Goal: Feedback & Contribution: Submit feedback/report problem

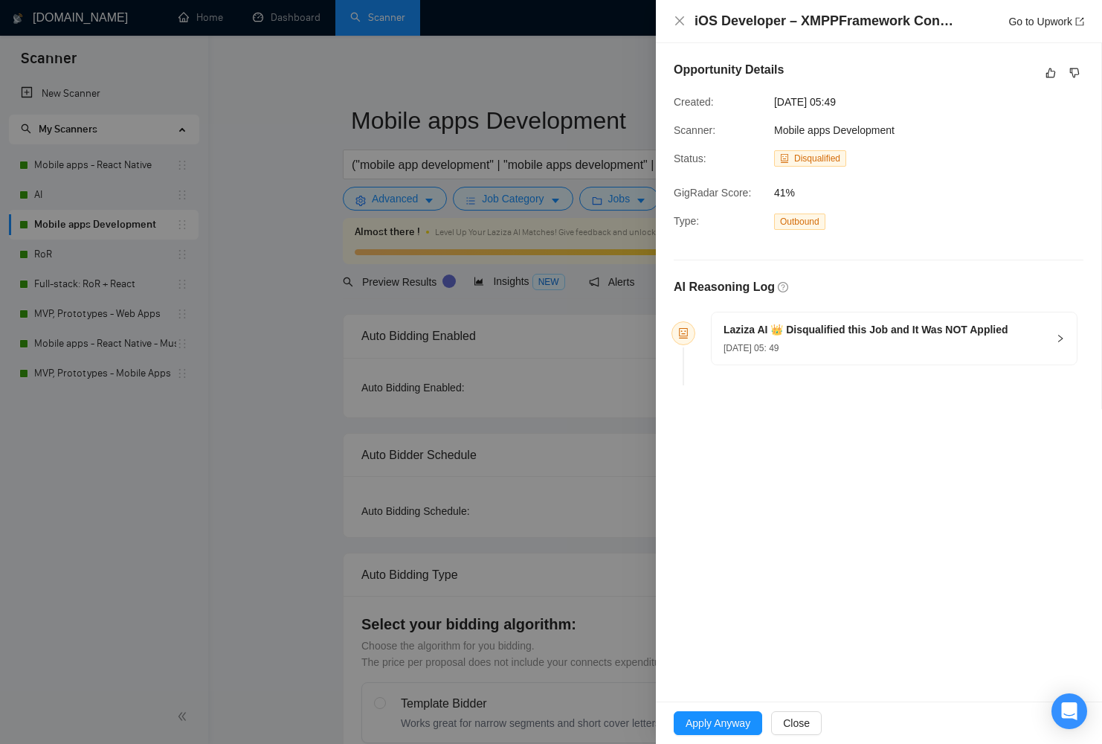
click at [918, 341] on div "[DATE] 05: 49" at bounding box center [866, 347] width 285 height 16
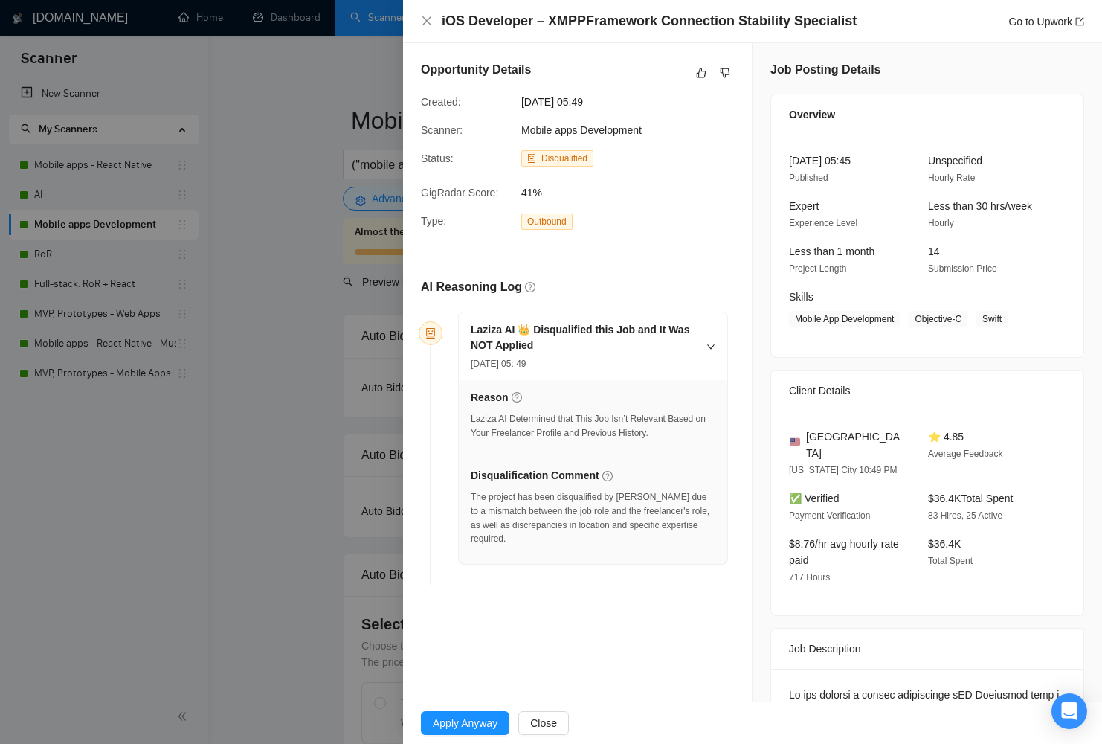
drag, startPoint x: 905, startPoint y: 134, endPoint x: 485, endPoint y: 130, distance: 420.2
click at [485, 130] on div "Scanner: Mobile apps Development" at bounding box center [565, 130] width 301 height 16
drag, startPoint x: 596, startPoint y: 133, endPoint x: 421, endPoint y: 138, distance: 175.6
click at [419, 133] on div "Scanner: Mobile apps Development" at bounding box center [565, 130] width 301 height 16
copy div "Scanner: Mobile apps Development"
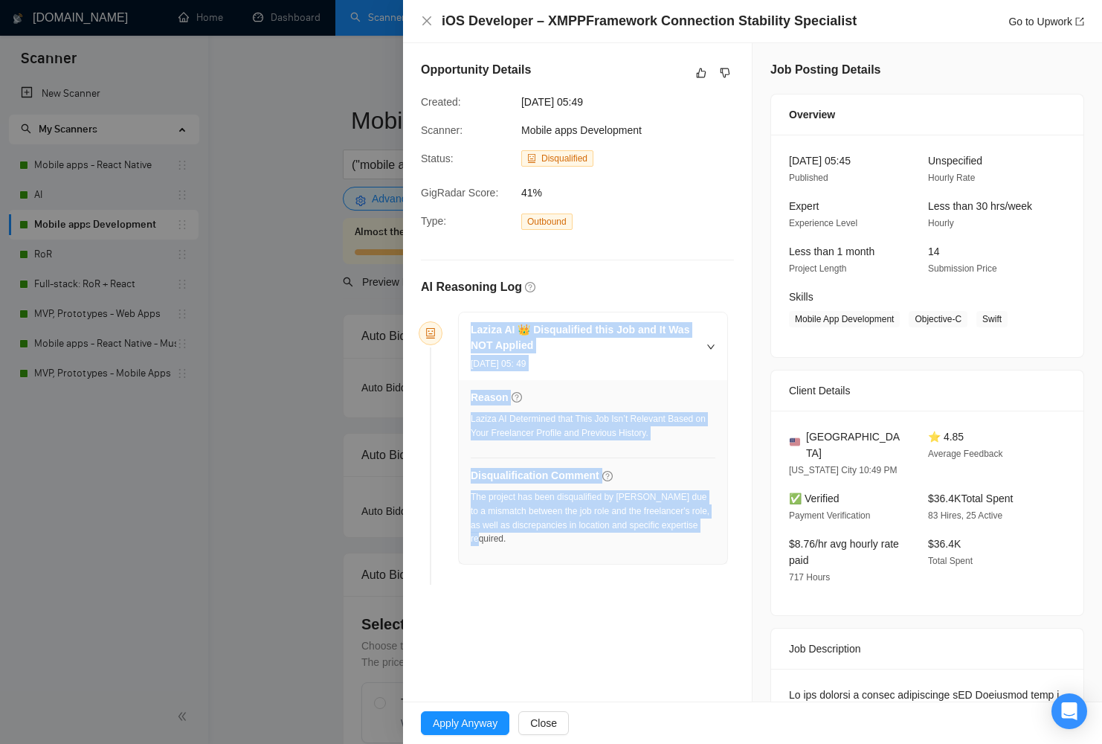
drag, startPoint x: 518, startPoint y: 540, endPoint x: 440, endPoint y: 313, distance: 239.9
click at [440, 313] on div "Laziza AI 👑 Disqualified this Job and It Was NOT Applied [DATE] 05: 49 Reason L…" at bounding box center [577, 451] width 313 height 280
copy div "Laziza AI 👑 Disqualified this Job and It Was NOT Applied [DATE] 05: 49 Reason L…"
click at [1047, 25] on link "Go to Upwork" at bounding box center [1046, 22] width 76 height 12
click at [696, 78] on icon "like" at bounding box center [701, 73] width 10 height 12
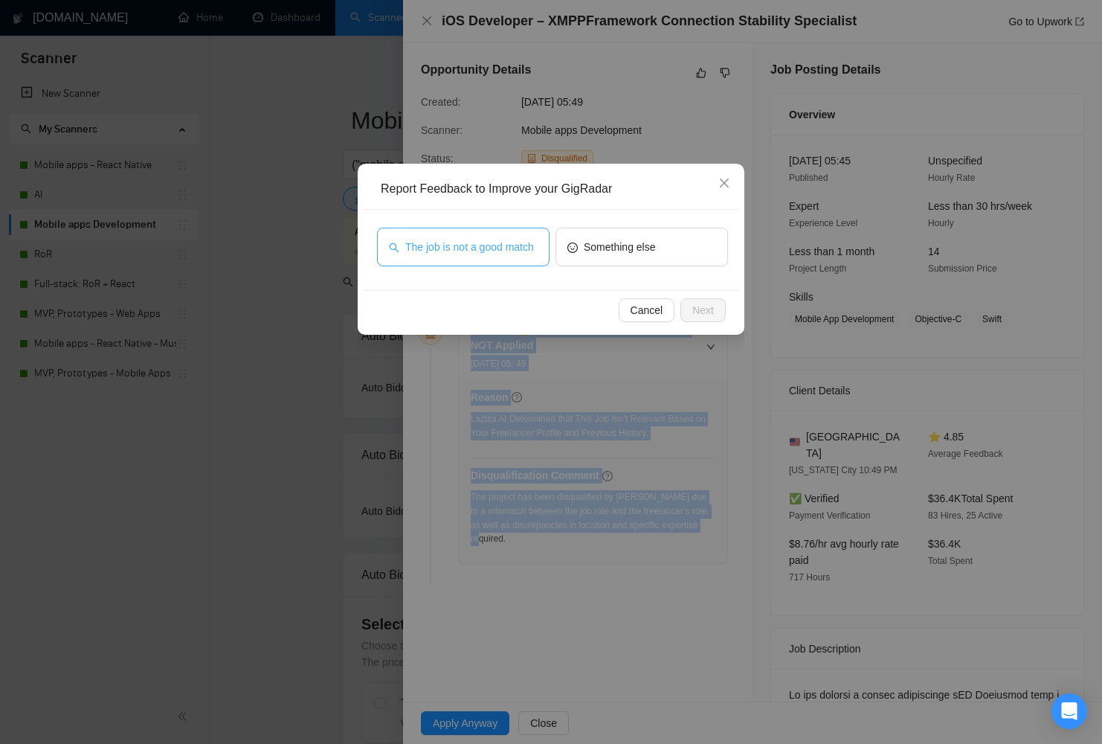
click at [482, 248] on span "The job is not a good match" at bounding box center [469, 247] width 129 height 16
click at [692, 307] on span "Next" at bounding box center [703, 310] width 22 height 16
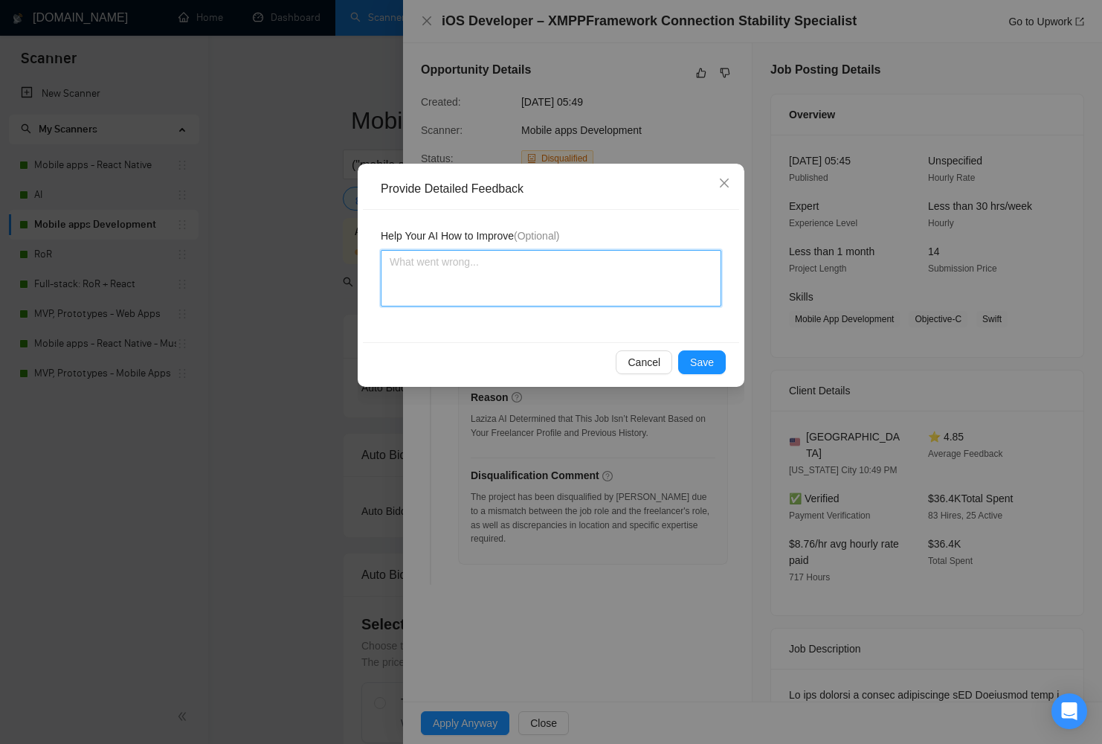
click at [471, 288] on textarea at bounding box center [551, 278] width 341 height 57
paste textarea "[PERSON_NAME] correctly disqualified this job because it requires deep native i…"
type textarea "[PERSON_NAME] correctly disqualified this job because it requires deep native i…"
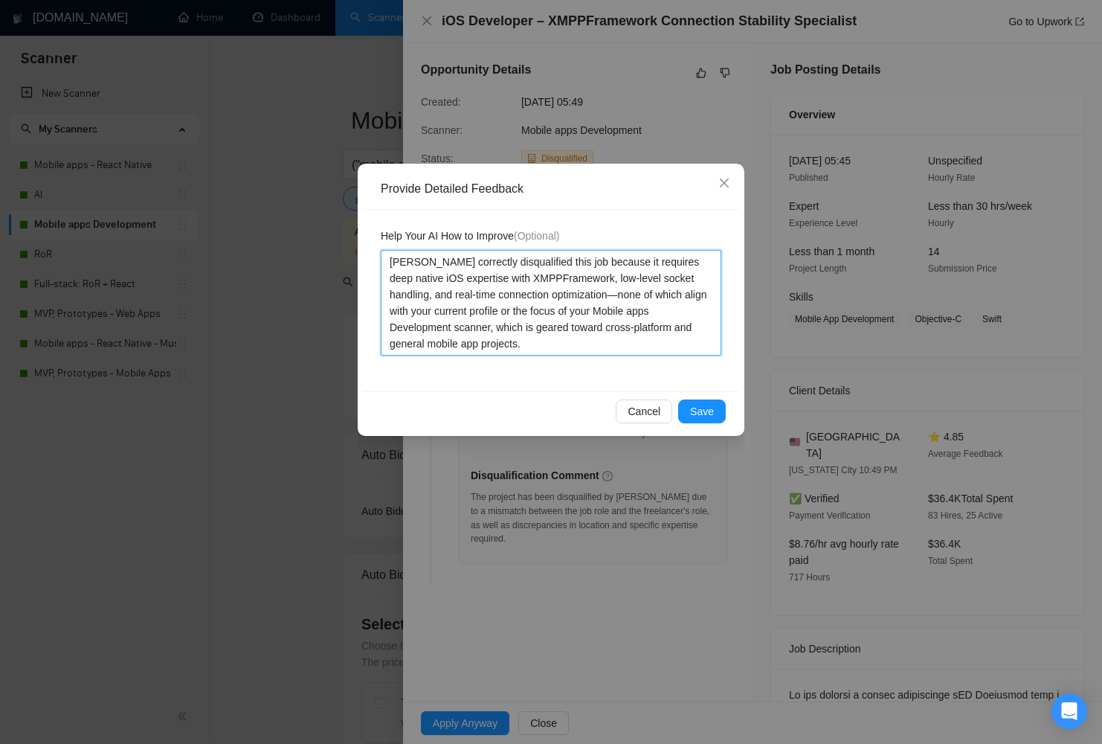
type textarea "[PERSON_NAME] correctly disqualified this job because it requires deep native i…"
click at [702, 398] on div "Cancel Save" at bounding box center [551, 410] width 376 height 39
click at [701, 406] on span "Save" at bounding box center [702, 411] width 24 height 16
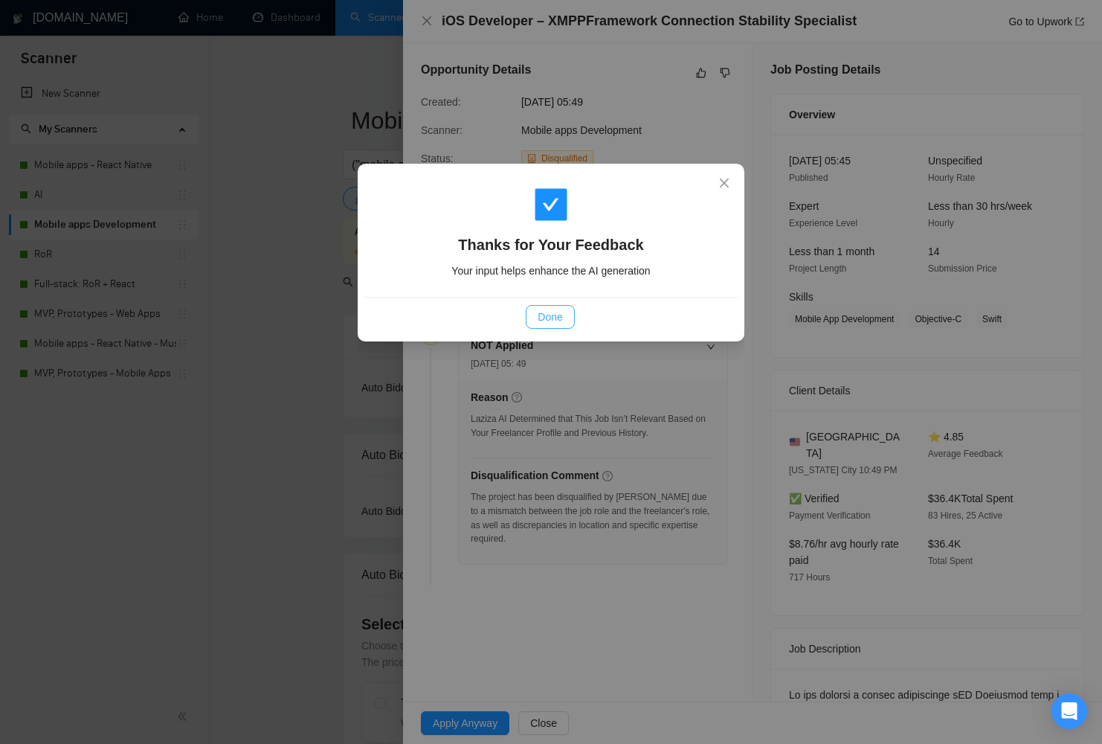
click at [568, 329] on div "Done" at bounding box center [551, 316] width 376 height 39
click at [564, 328] on button "Done" at bounding box center [550, 317] width 48 height 24
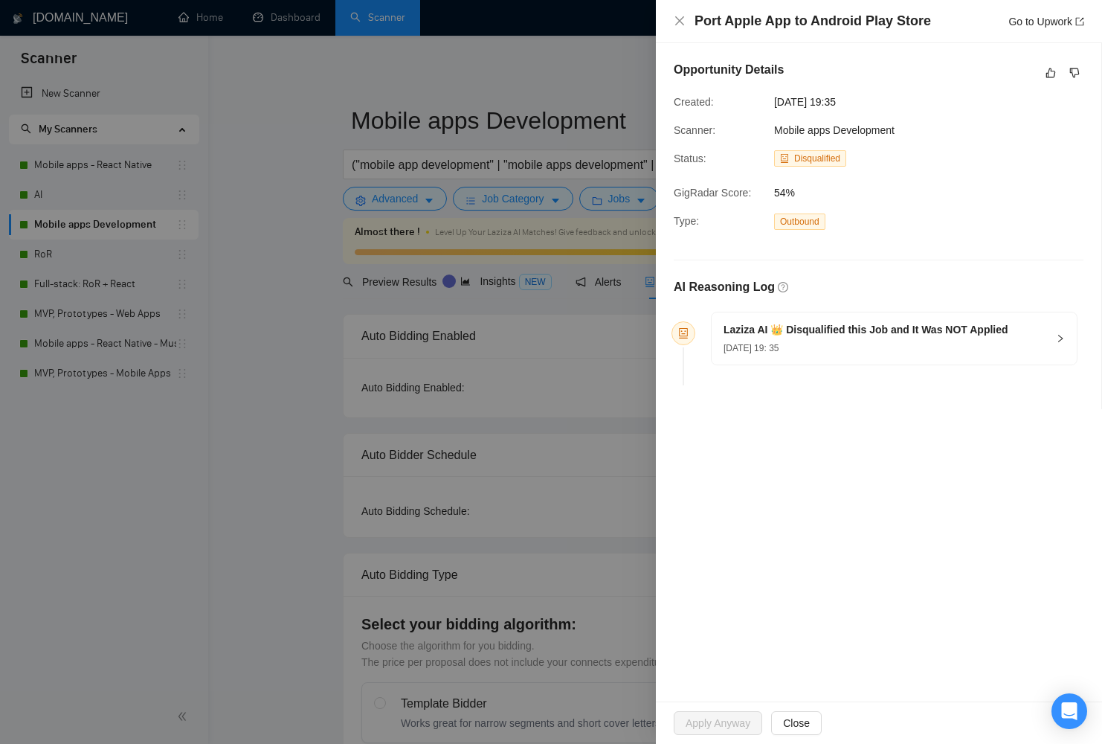
click at [910, 125] on div "Mobile apps Development" at bounding box center [843, 130] width 151 height 16
drag, startPoint x: 909, startPoint y: 126, endPoint x: 652, endPoint y: 120, distance: 256.6
click at [664, 118] on div "Opportunity Details Created: 15 Aug, 2025 19:35 Scanner: Mobile apps Developmen…" at bounding box center [878, 226] width 445 height 366
copy div "Scanner: Mobile apps Development"
click at [745, 344] on span "15 Aug, 2025 19: 35" at bounding box center [751, 348] width 55 height 10
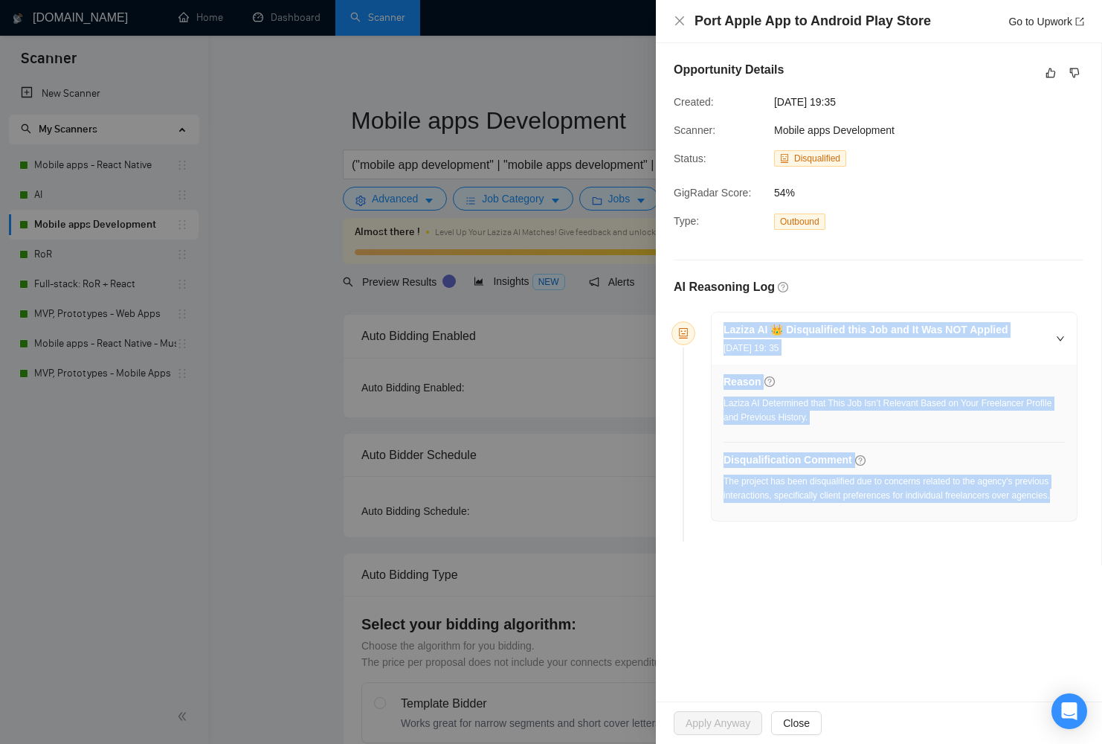
drag, startPoint x: 793, startPoint y: 511, endPoint x: 15, endPoint y: 443, distance: 781.5
click at [718, 320] on div "Laziza AI 👑 Disqualified this Job and It Was NOT Applied 15 Aug, 2025 19: 35 Re…" at bounding box center [894, 415] width 365 height 207
copy div "Laziza AI 👑 Disqualified this Job and It Was NOT Applied 15 Aug, 2025 19: 35 Re…"
click at [1028, 25] on link "Go to Upwork" at bounding box center [1046, 22] width 76 height 12
click at [1049, 76] on icon "like" at bounding box center [1051, 73] width 10 height 12
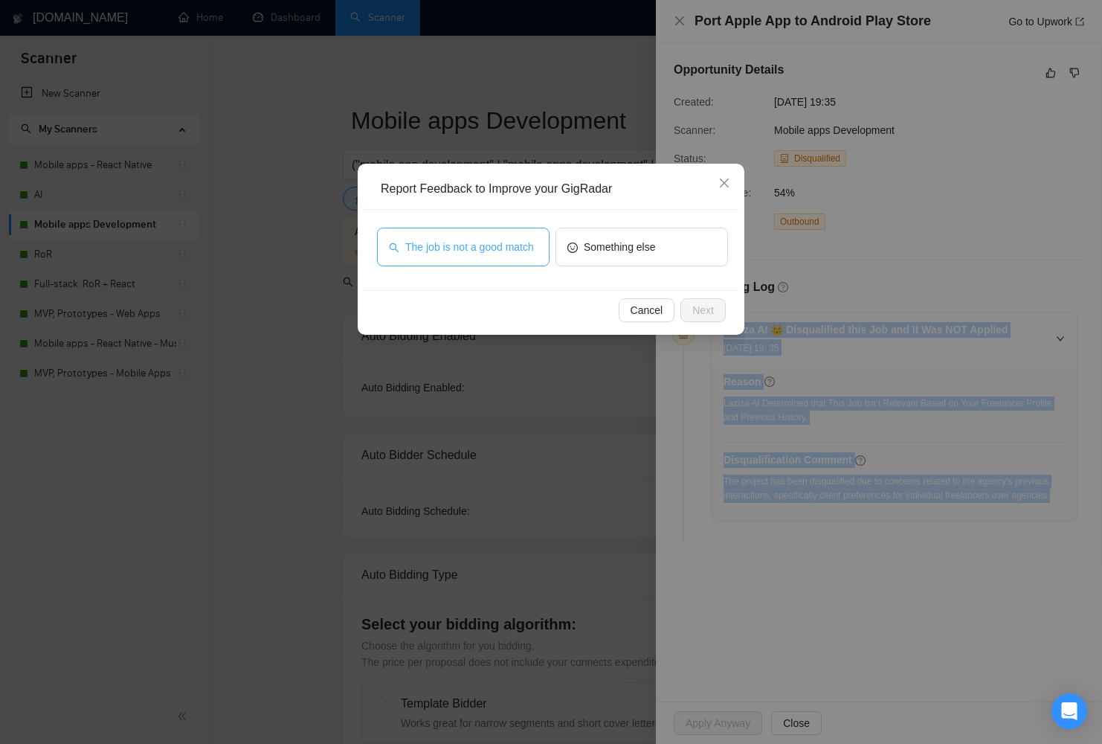
drag, startPoint x: 433, startPoint y: 238, endPoint x: 545, endPoint y: 289, distance: 123.2
click at [433, 239] on span "The job is not a good match" at bounding box center [469, 247] width 129 height 16
click at [724, 304] on button "Next" at bounding box center [702, 310] width 45 height 24
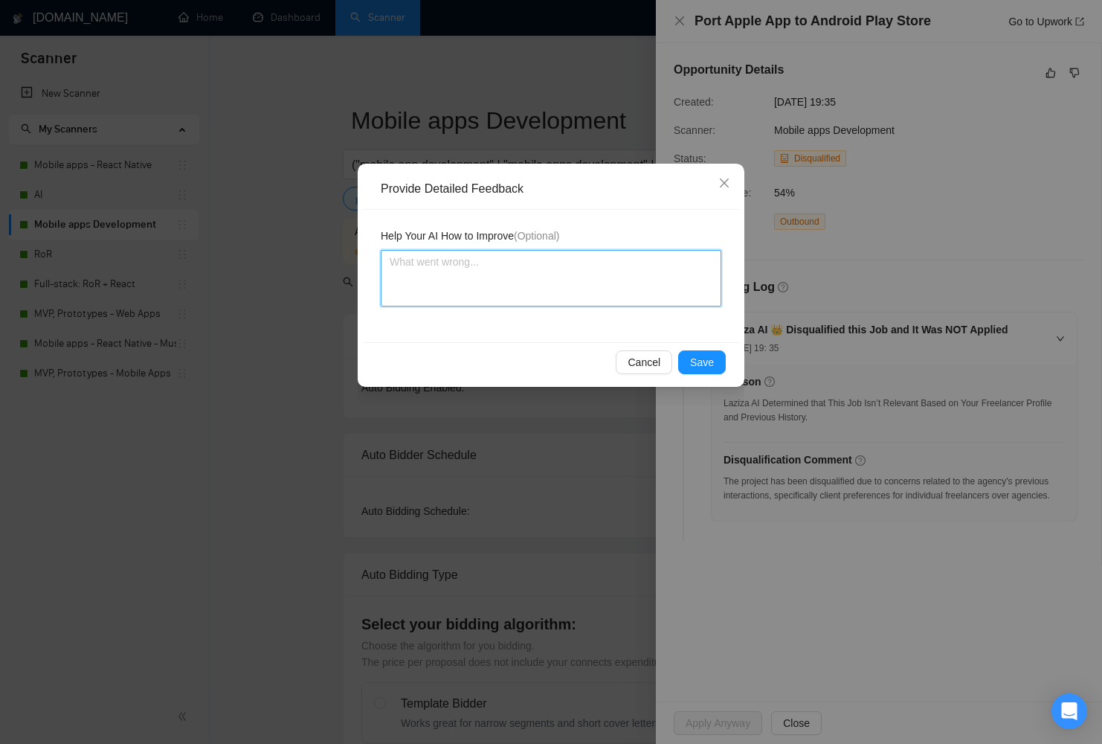
drag, startPoint x: 536, startPoint y: 276, endPoint x: 607, endPoint y: 309, distance: 77.9
click at [536, 276] on textarea at bounding box center [551, 278] width 341 height 57
paste textarea "Laziza disqualified this job because the client likely prefers working with ind…"
type textarea "Laziza disqualified this job because the client likely prefers working with ind…"
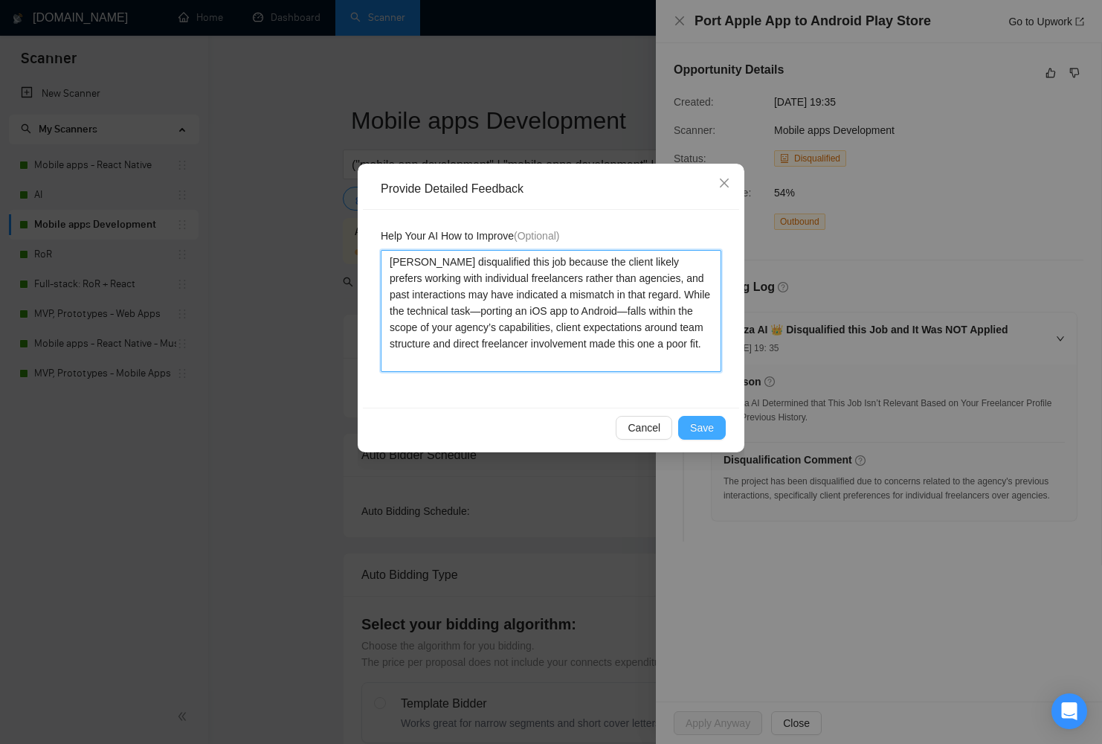
type textarea "Laziza disqualified this job because the client likely prefers working with ind…"
click at [687, 429] on button "Save" at bounding box center [702, 428] width 48 height 24
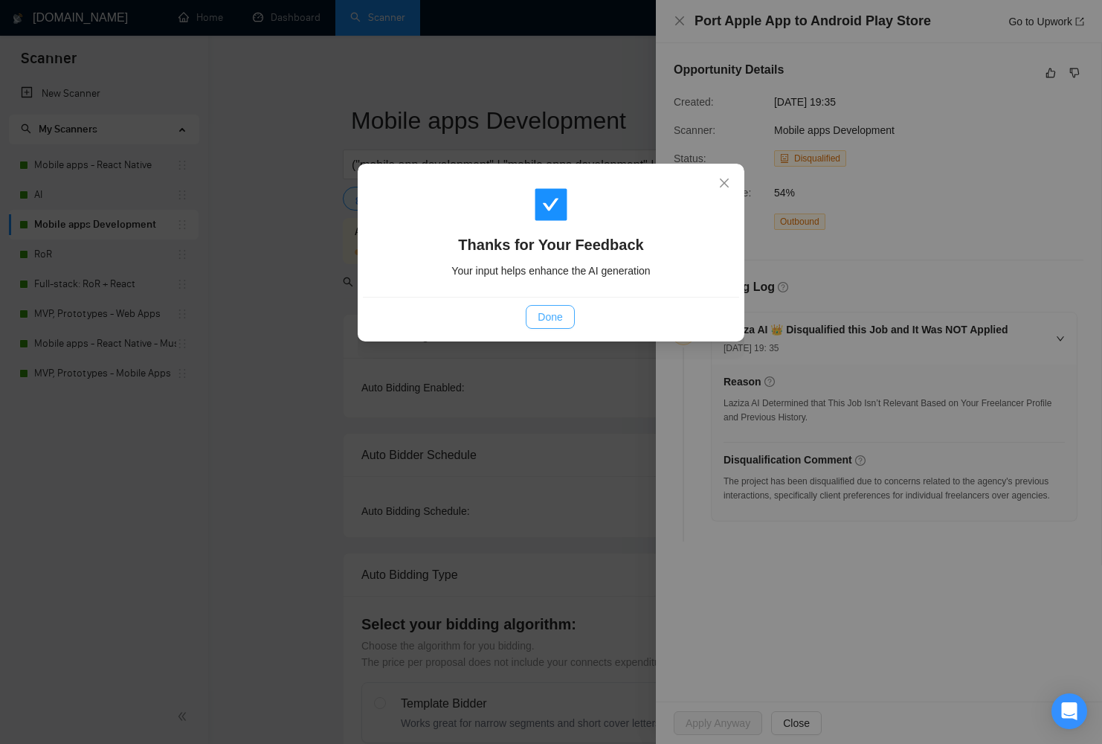
click at [557, 309] on span "Done" at bounding box center [550, 317] width 25 height 16
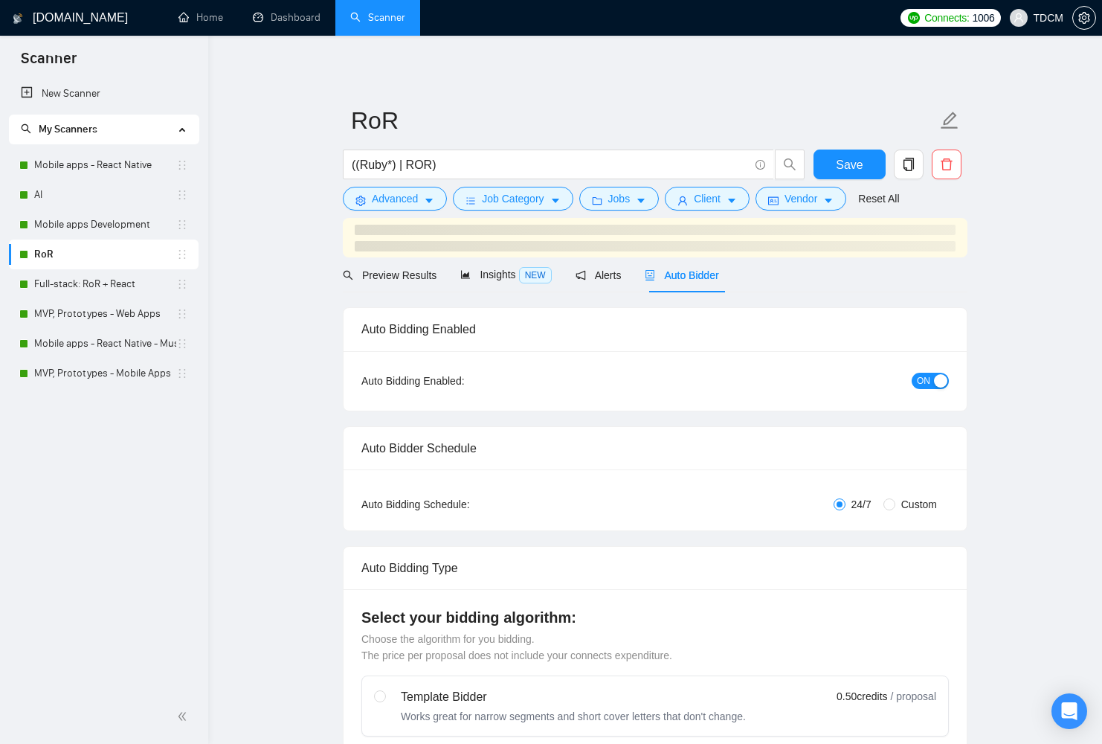
radio input "false"
radio input "true"
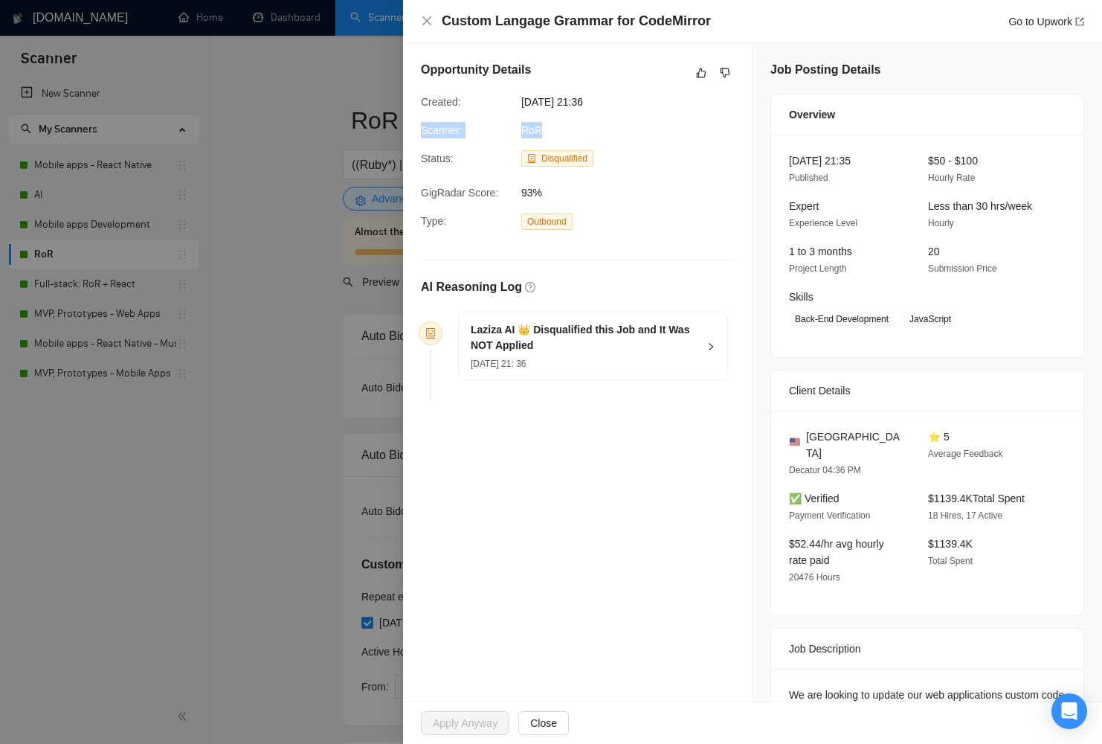
drag, startPoint x: 551, startPoint y: 129, endPoint x: 417, endPoint y: 131, distance: 133.9
click at [417, 131] on div "Scanner: RoR" at bounding box center [565, 130] width 301 height 16
copy div "Scanner: RoR"
click at [523, 358] on span "15 Aug, 2025 21: 36" at bounding box center [498, 363] width 55 height 10
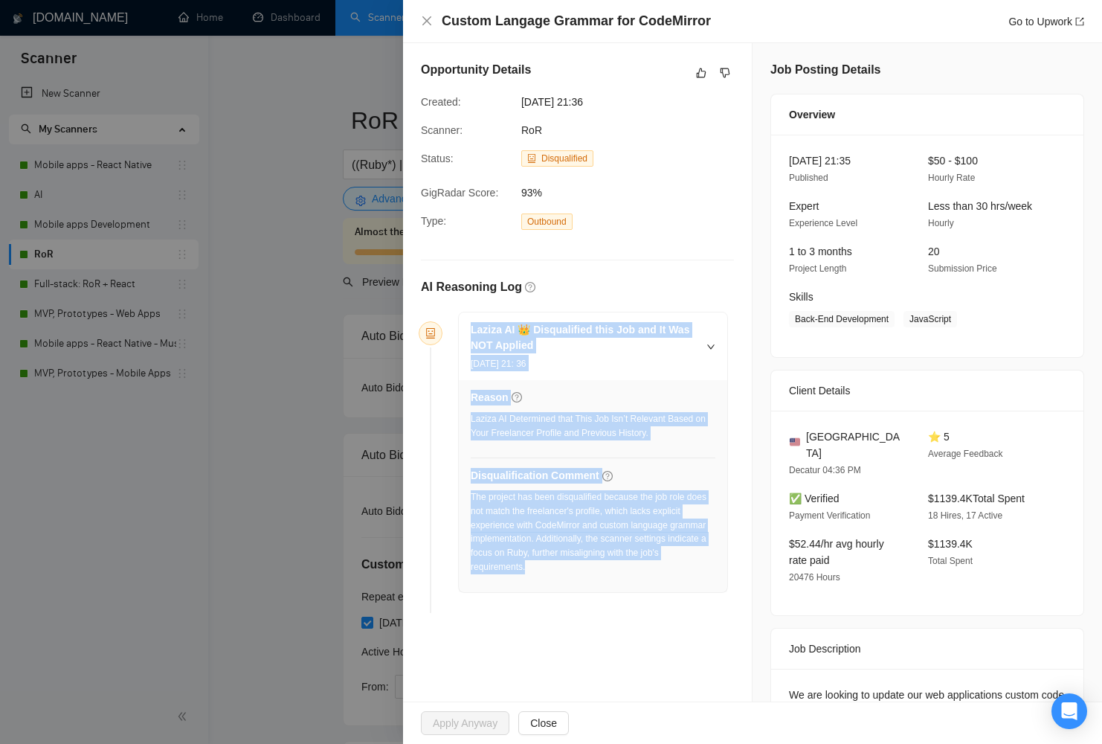
drag, startPoint x: 572, startPoint y: 576, endPoint x: 445, endPoint y: 334, distance: 273.1
click at [445, 334] on li "Laziza AI 👑 Disqualified this Job and It Was NOT Applied 15 Aug, 2025 21: 36 Re…" at bounding box center [577, 465] width 301 height 296
copy div "Laziza AI 👑 Disqualified this Job and It Was NOT Applied 15 Aug, 2025 21: 36 Re…"
click at [1019, 21] on link "Go to Upwork" at bounding box center [1046, 22] width 76 height 12
click at [697, 74] on icon "like" at bounding box center [702, 73] width 10 height 10
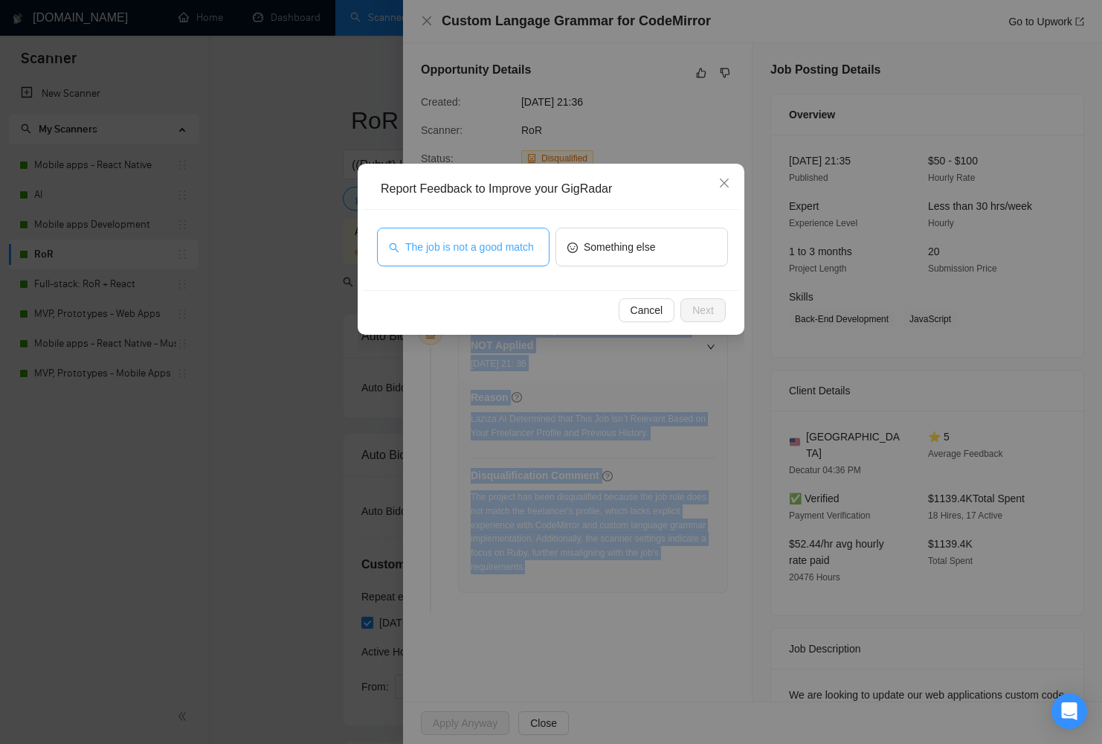
click at [448, 255] on span "The job is not a good match" at bounding box center [469, 247] width 129 height 16
click at [712, 309] on span "Next" at bounding box center [703, 310] width 22 height 16
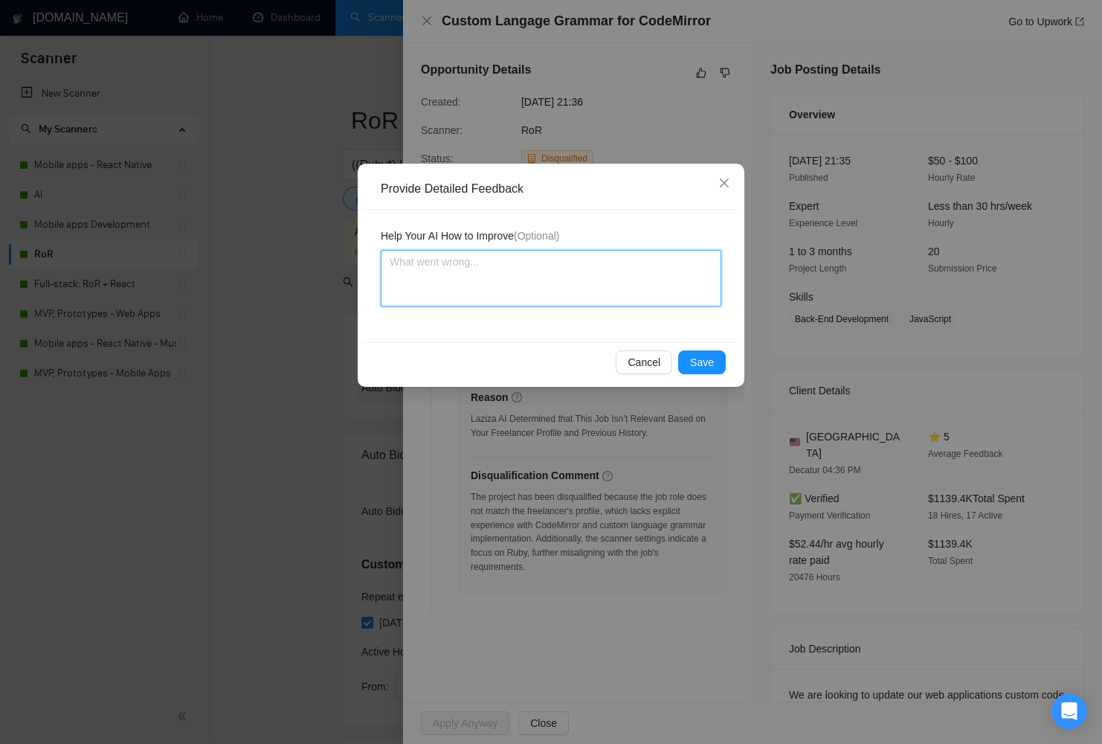
click at [558, 303] on textarea at bounding box center [551, 278] width 341 height 57
paste textarea "Laziza disqualified this job because it’s heavily focused on implementing a cus…"
type textarea "Laziza disqualified this job because it’s heavily focused on implementing a cus…"
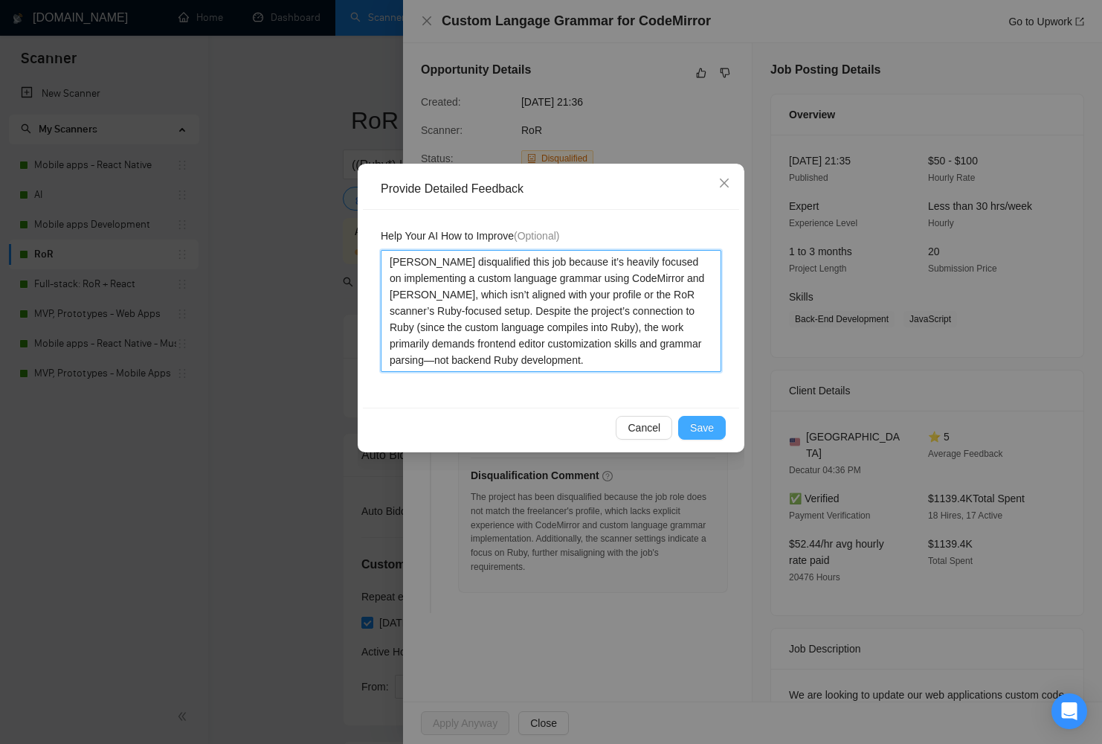
type textarea "Laziza disqualified this job because it’s heavily focused on implementing a cus…"
click at [702, 427] on span "Save" at bounding box center [702, 427] width 24 height 16
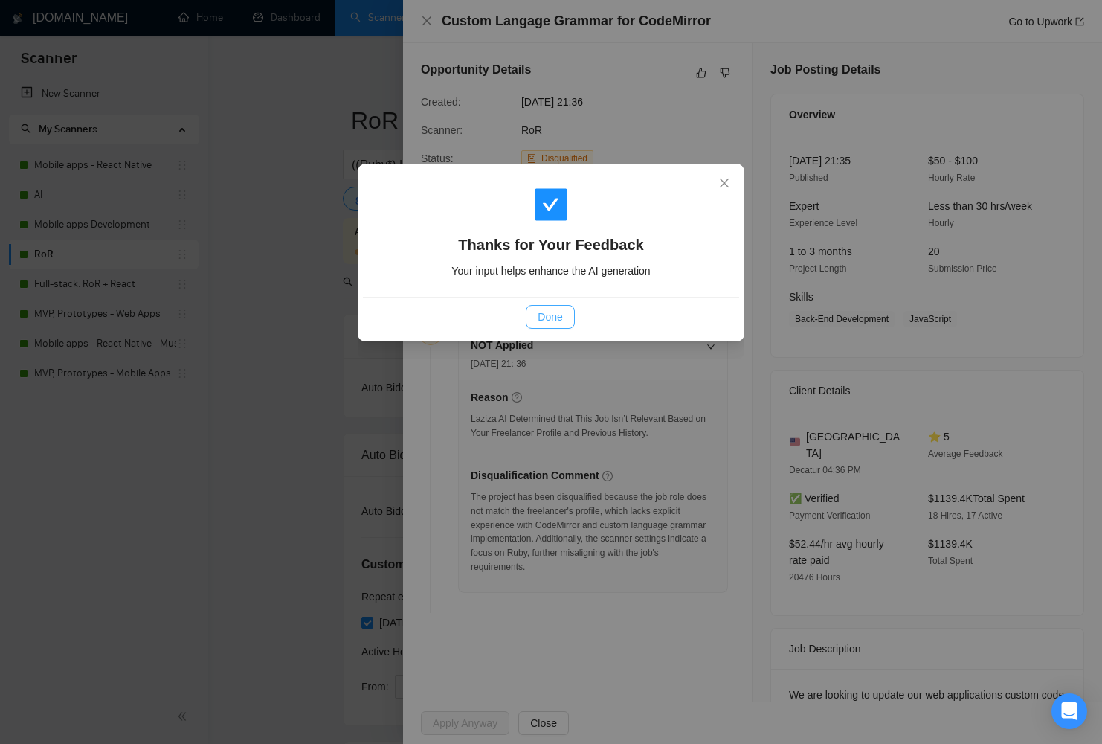
drag, startPoint x: 544, startPoint y: 325, endPoint x: 551, endPoint y: 310, distance: 16.6
click at [544, 323] on button "Done" at bounding box center [550, 317] width 48 height 24
